Goal: Find specific page/section: Find specific page/section

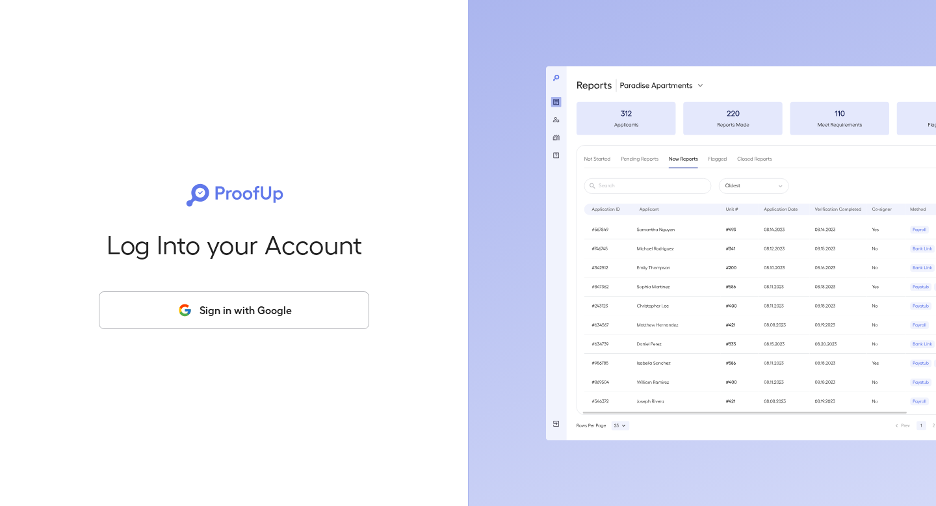
click at [224, 311] on button "Sign in with Google" at bounding box center [234, 310] width 270 height 38
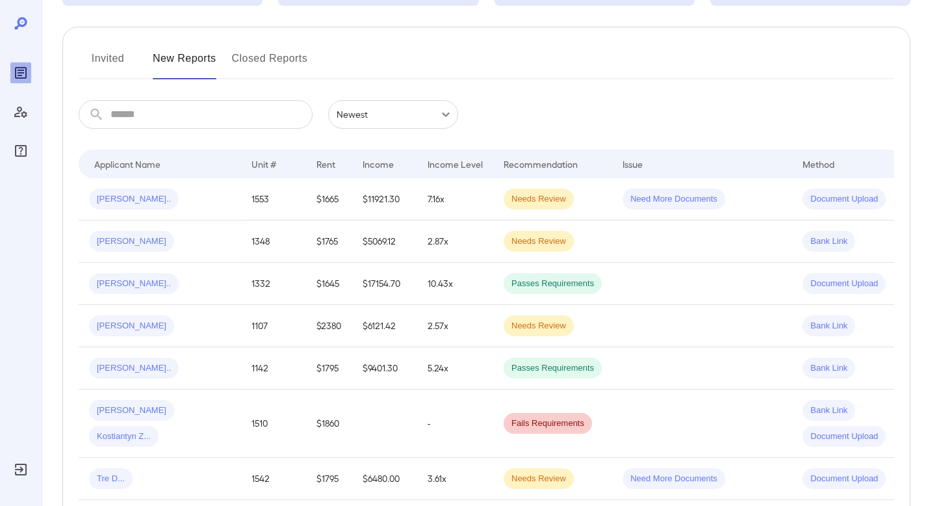
scroll to position [135, 0]
click at [331, 253] on td "$1765" at bounding box center [329, 241] width 46 height 42
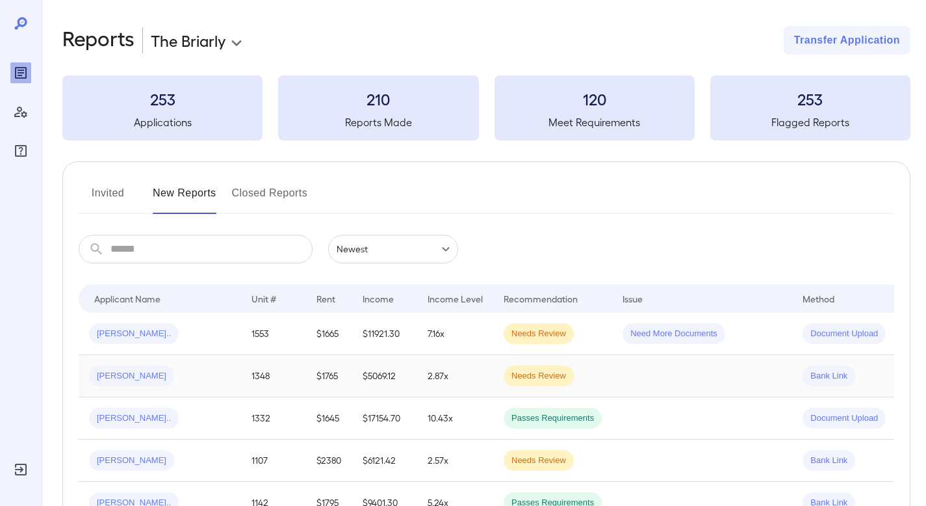
click at [372, 372] on td "$5069.12" at bounding box center [384, 376] width 65 height 42
